Goal: Ask a question

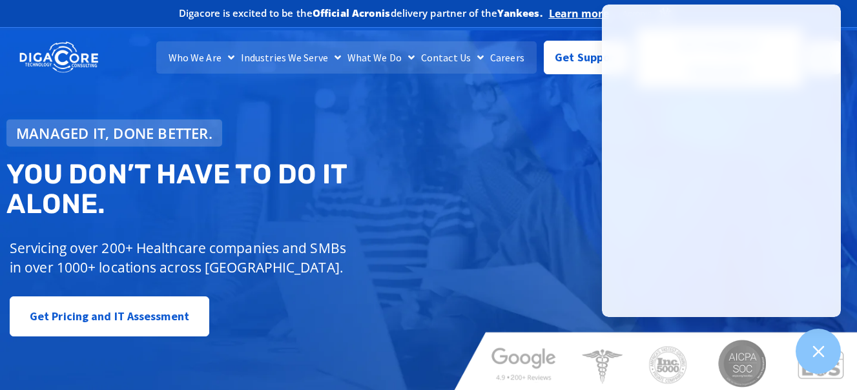
click at [530, 141] on div "Managed IT, done better. You don’t have to do IT alone. Servicing over 200+ Hea…" at bounding box center [428, 212] width 857 height 364
click at [284, 199] on h2 "You don’t have to do IT alone." at bounding box center [221, 189] width 431 height 59
click at [438, 168] on div "Managed IT, done better. You don’t have to do IT alone. Servicing over 200+ Hea…" at bounding box center [222, 228] width 444 height 230
click at [823, 351] on icon at bounding box center [818, 351] width 17 height 17
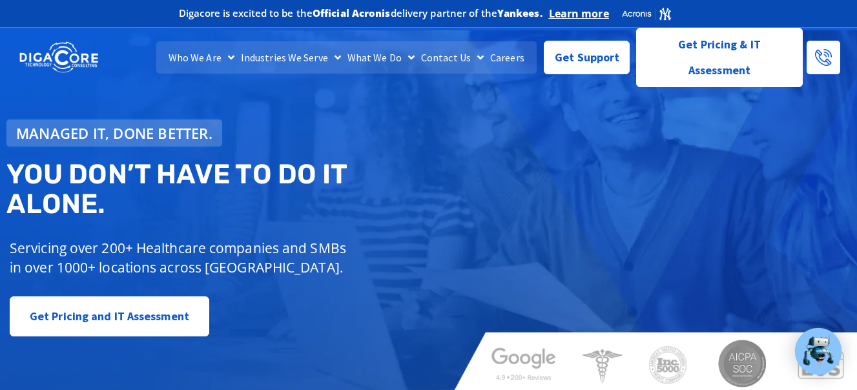
click at [772, 225] on div "Managed IT, done better. You don’t have to do IT alone. Servicing over 200+ Hea…" at bounding box center [428, 212] width 857 height 364
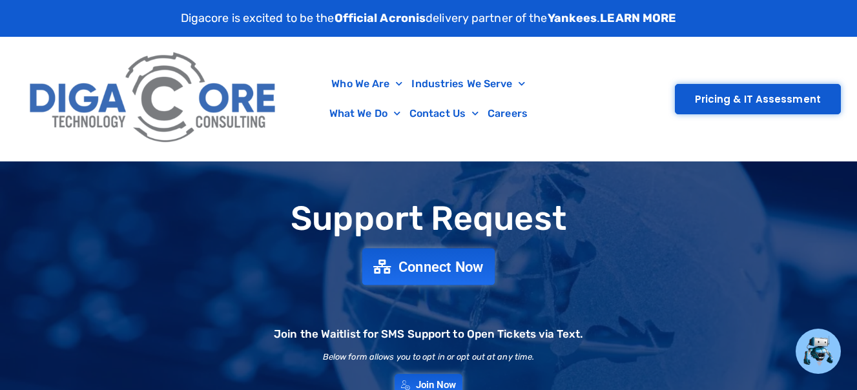
click at [435, 270] on span "Connect Now" at bounding box center [440, 267] width 85 height 14
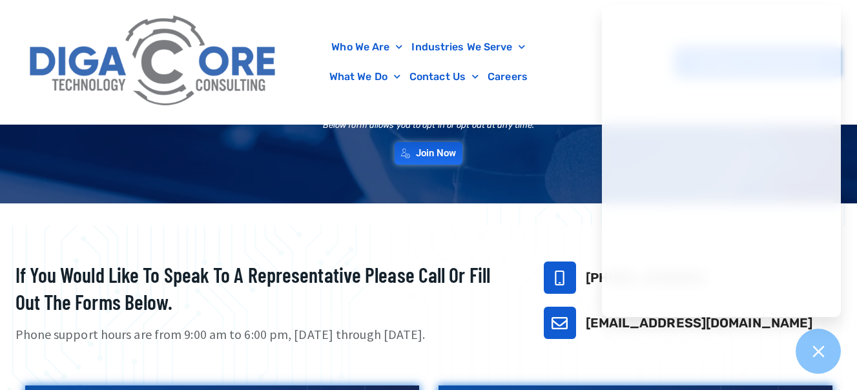
scroll to position [194, 0]
